Goal: Download file/media

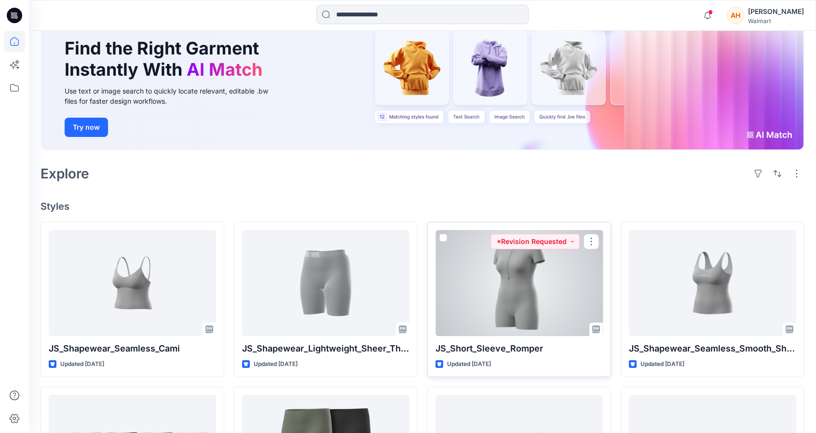
scroll to position [96, 0]
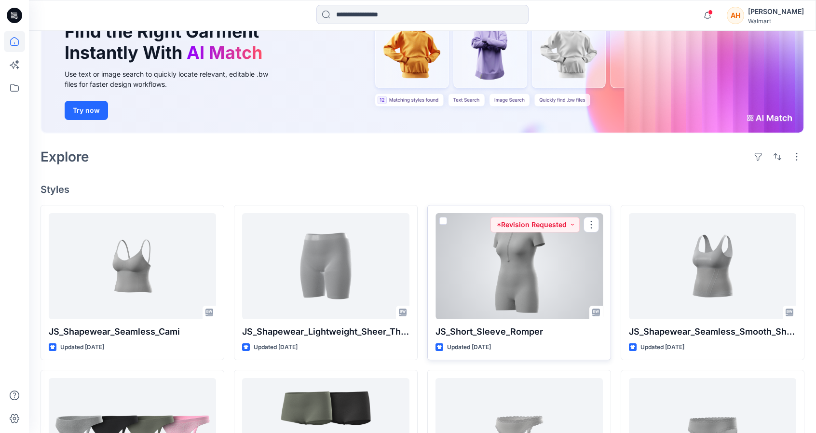
click at [528, 256] on div at bounding box center [518, 266] width 167 height 106
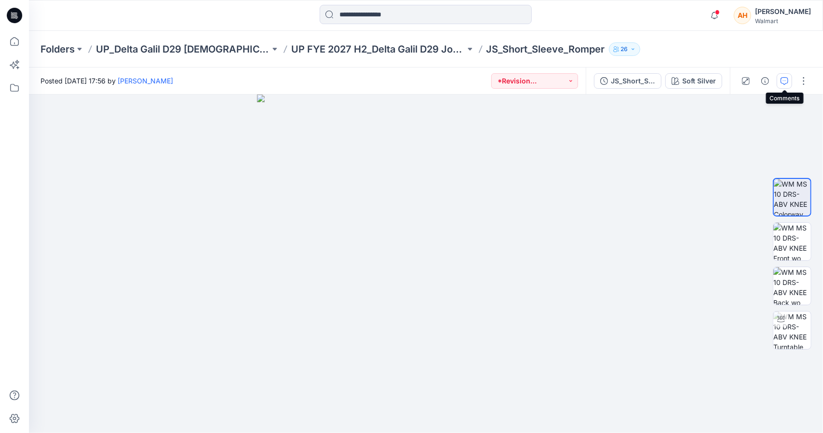
click at [779, 81] on button "button" at bounding box center [784, 80] width 15 height 15
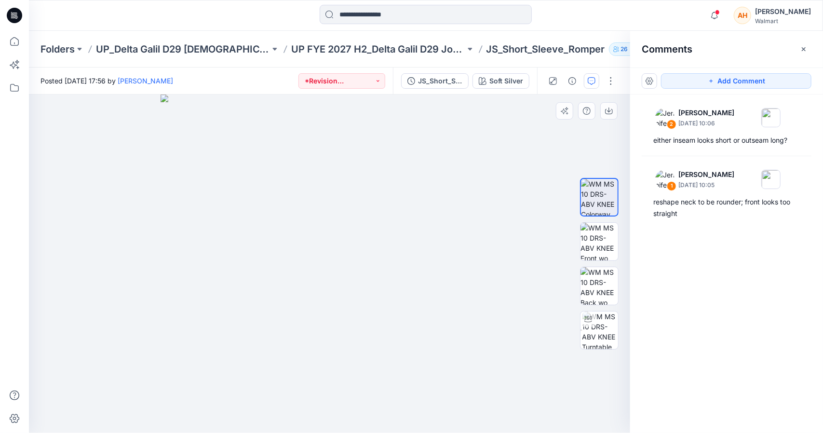
click at [512, 147] on div at bounding box center [329, 264] width 601 height 339
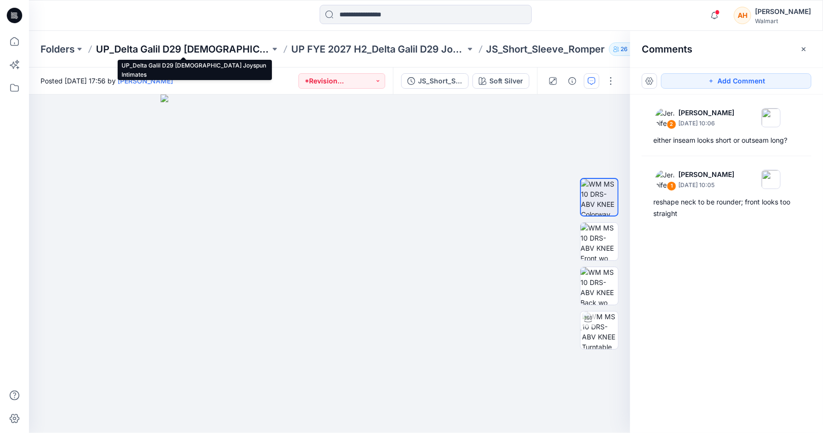
click at [142, 48] on p "UP_Delta Galil D29 [DEMOGRAPHIC_DATA] Joyspun Intimates" at bounding box center [183, 49] width 174 height 14
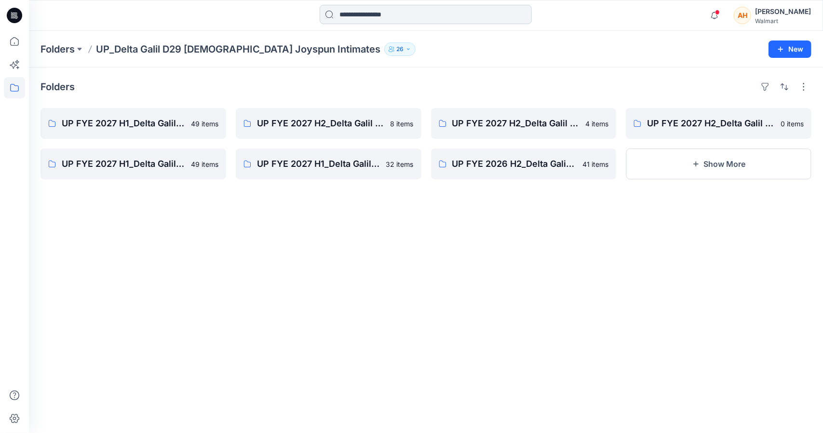
click at [339, 16] on input at bounding box center [426, 14] width 212 height 19
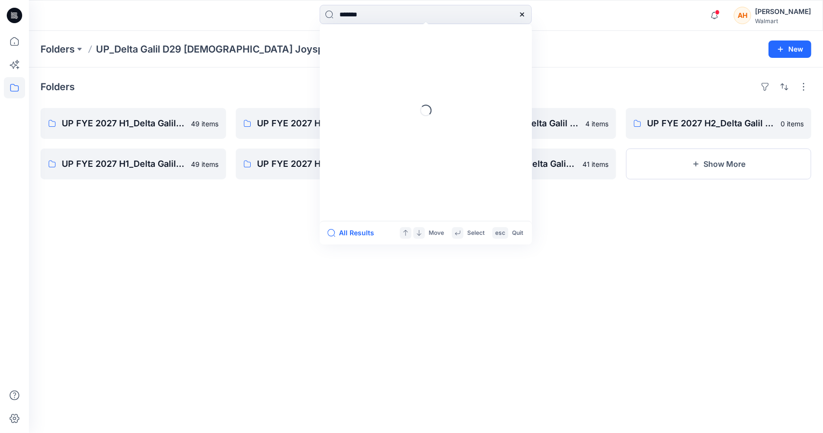
type input "********"
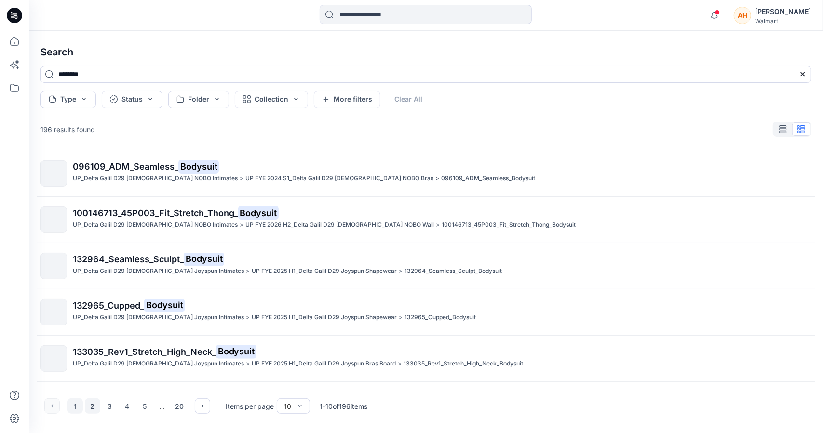
click at [98, 404] on button "2" at bounding box center [92, 405] width 15 height 15
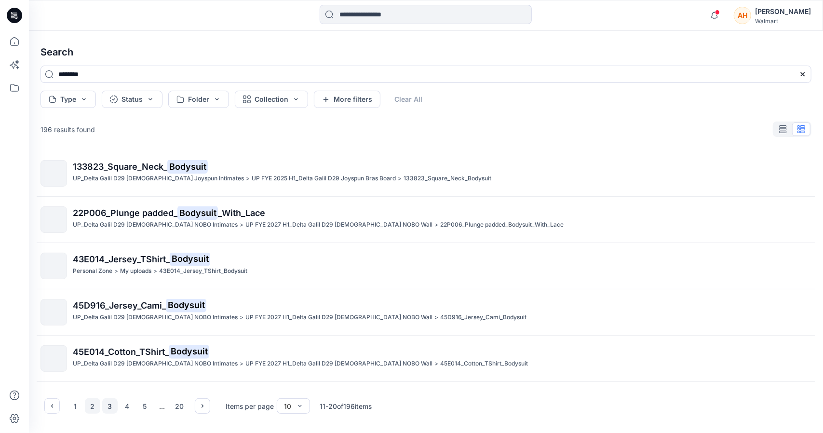
click at [116, 407] on button "3" at bounding box center [109, 405] width 15 height 15
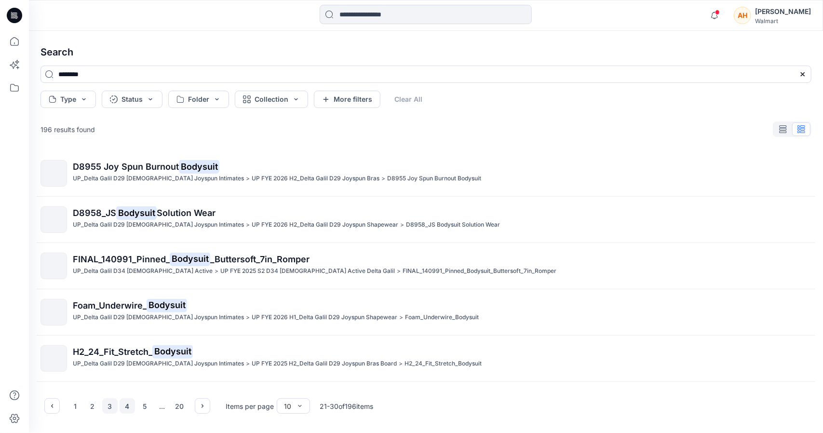
click at [128, 407] on button "4" at bounding box center [127, 405] width 15 height 15
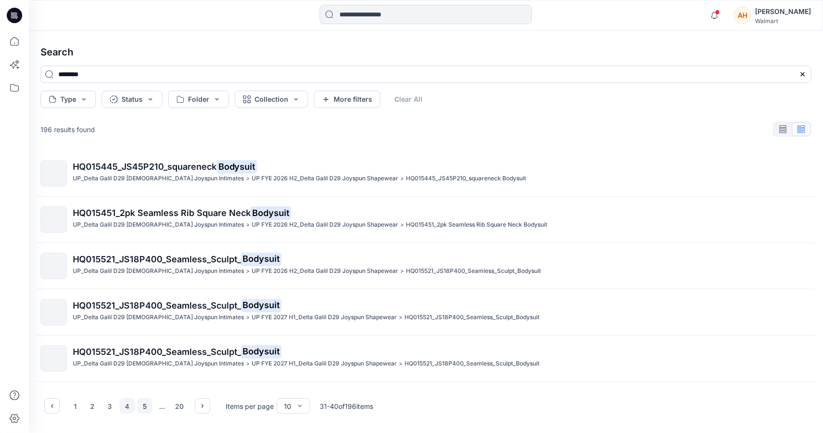
click at [145, 407] on button "5" at bounding box center [144, 405] width 15 height 15
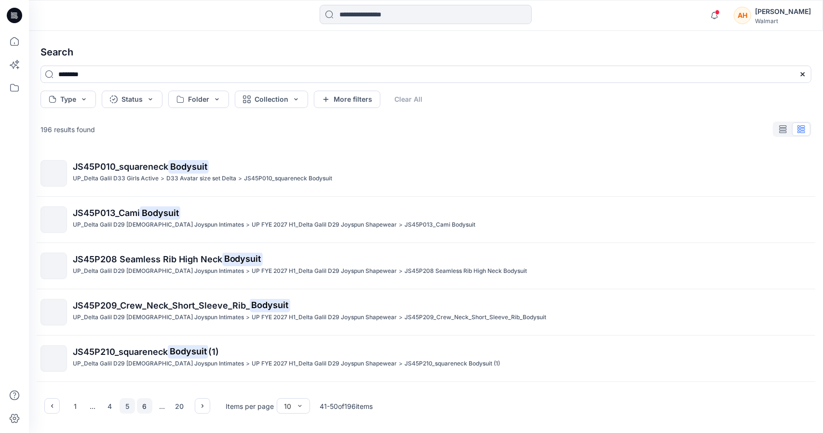
click at [138, 409] on button "6" at bounding box center [144, 405] width 15 height 15
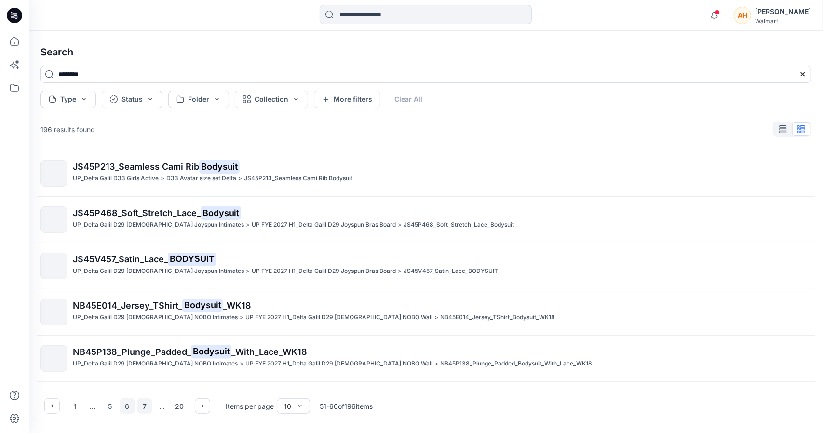
click at [146, 405] on button "7" at bounding box center [144, 405] width 15 height 15
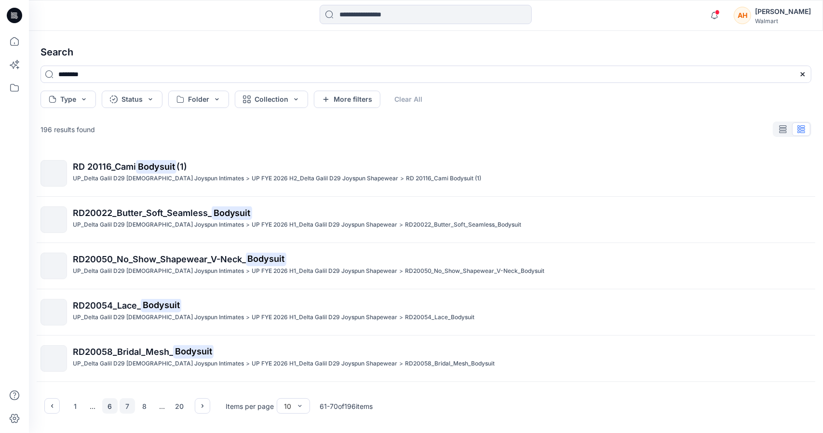
click at [104, 402] on button "6" at bounding box center [109, 405] width 15 height 15
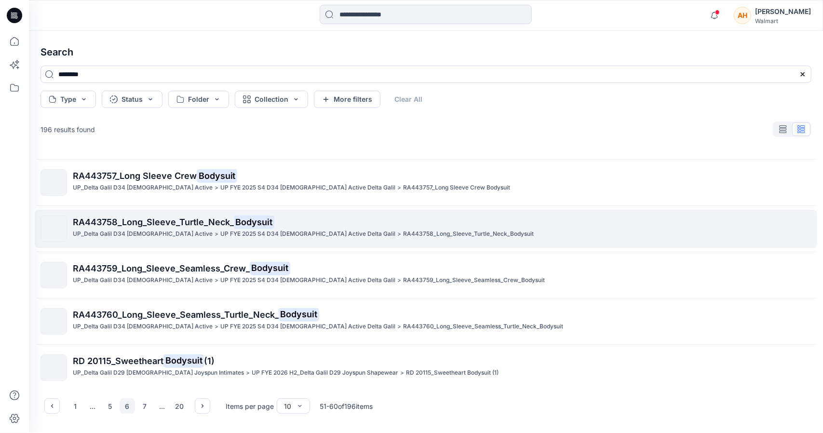
scroll to position [225, 0]
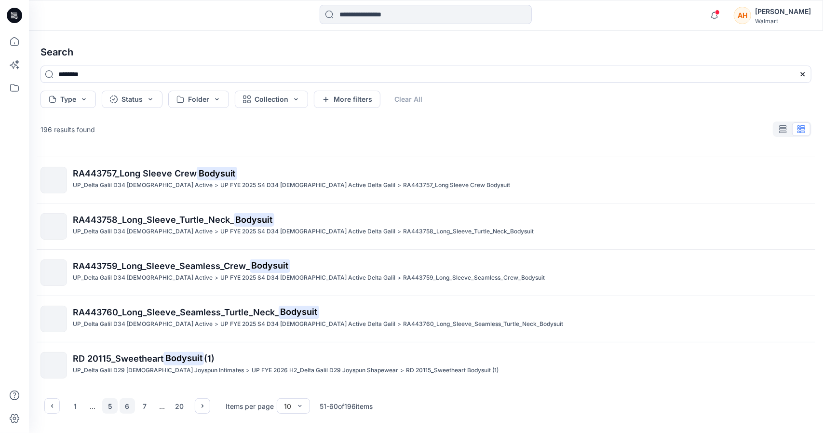
click at [110, 406] on button "5" at bounding box center [109, 405] width 15 height 15
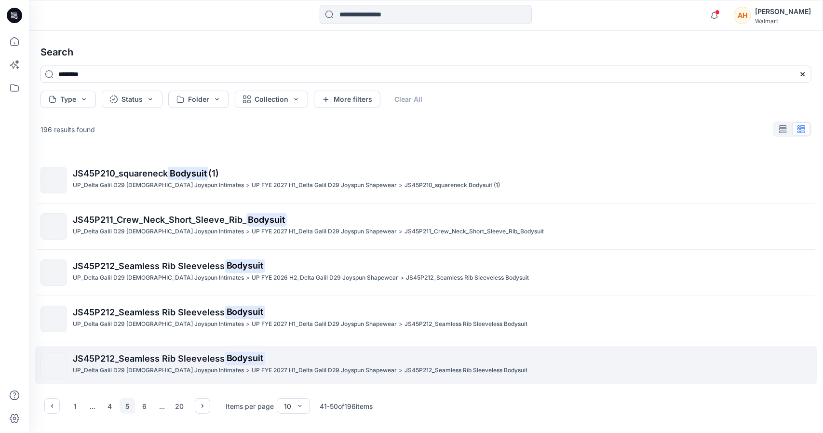
click at [163, 362] on span "JS45P212_Seamless Rib Sleeveless" at bounding box center [149, 358] width 152 height 10
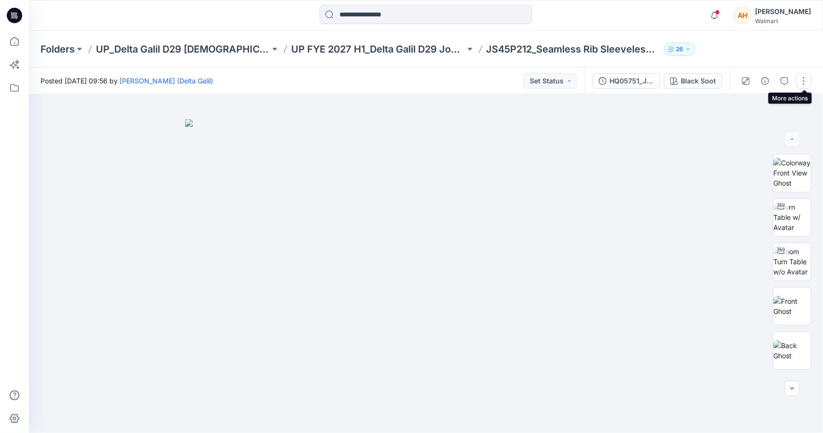
click at [804, 83] on button "button" at bounding box center [803, 80] width 15 height 15
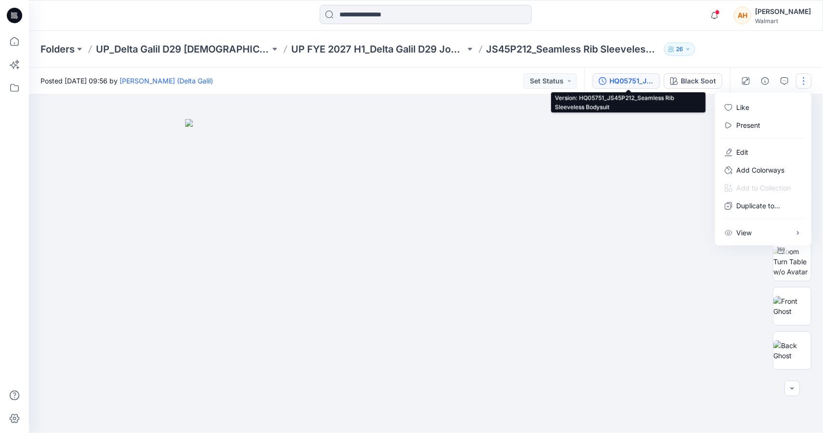
click at [602, 77] on icon "button" at bounding box center [603, 81] width 8 height 8
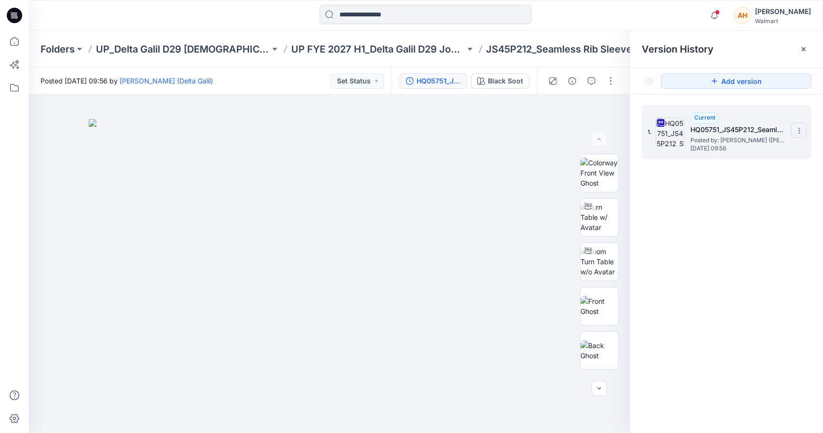
click at [802, 123] on section at bounding box center [798, 129] width 15 height 15
drag, startPoint x: 732, startPoint y: 149, endPoint x: 731, endPoint y: 141, distance: 7.8
click at [732, 149] on span "Download Source BW File" at bounding box center [750, 150] width 81 height 12
